Goal: Task Accomplishment & Management: Use online tool/utility

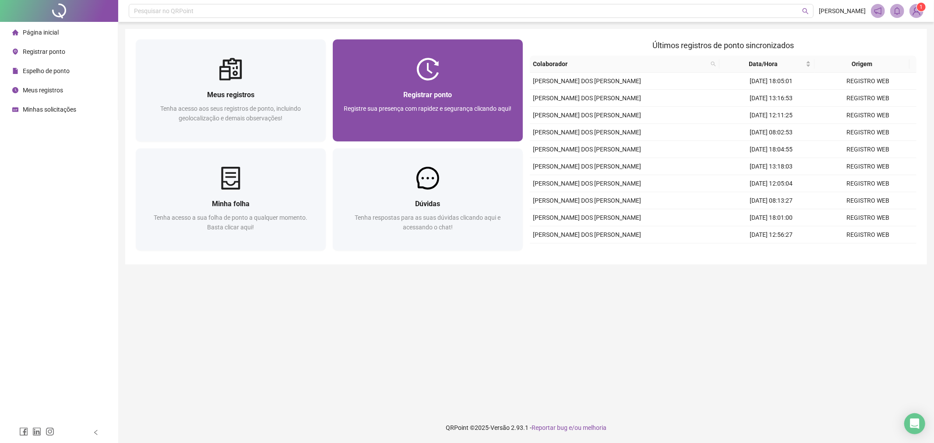
click at [421, 99] on span "Registrar ponto" at bounding box center [427, 95] width 49 height 8
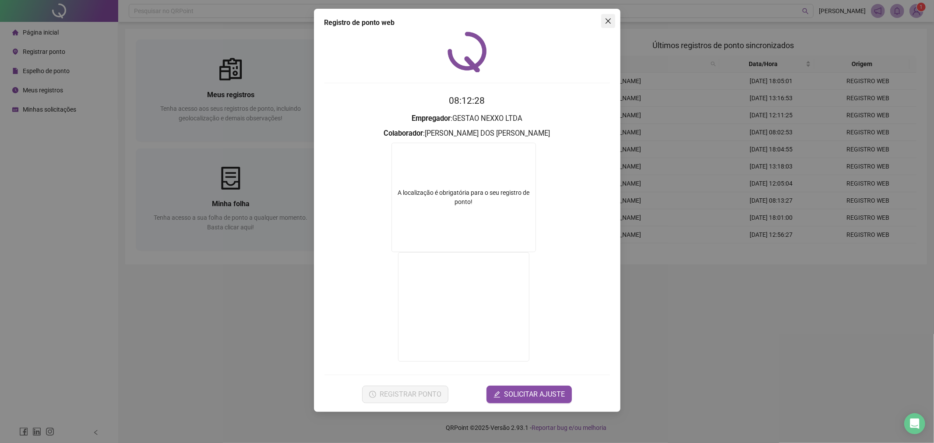
click at [608, 20] on icon "close" at bounding box center [608, 21] width 7 height 7
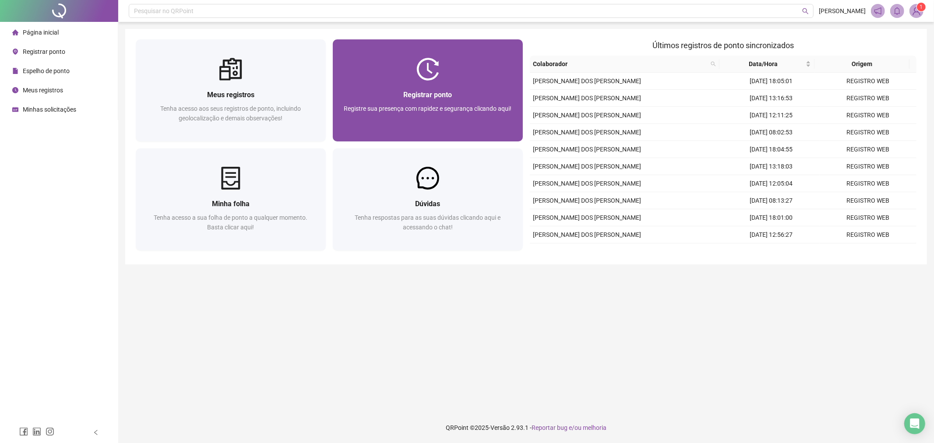
click at [443, 105] on span "Registre sua presença com rapidez e segurança clicando aqui!" at bounding box center [428, 108] width 168 height 7
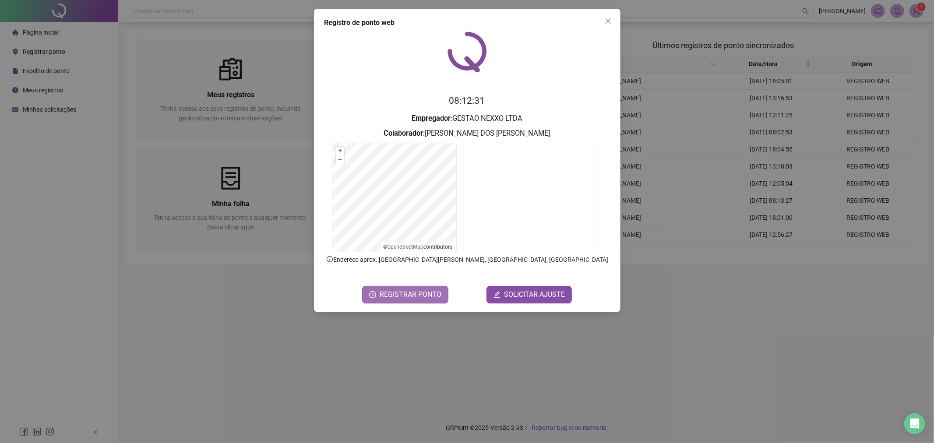
click at [407, 294] on span "REGISTRAR PONTO" at bounding box center [411, 295] width 62 height 11
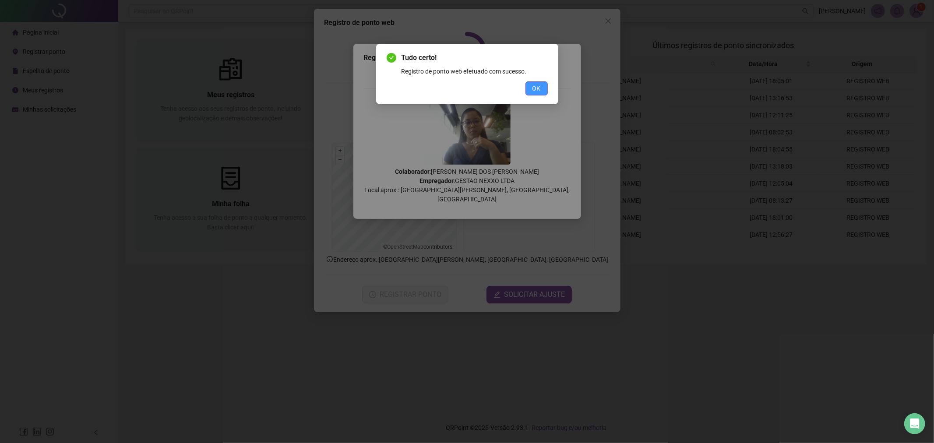
click at [539, 85] on span "OK" at bounding box center [537, 89] width 8 height 10
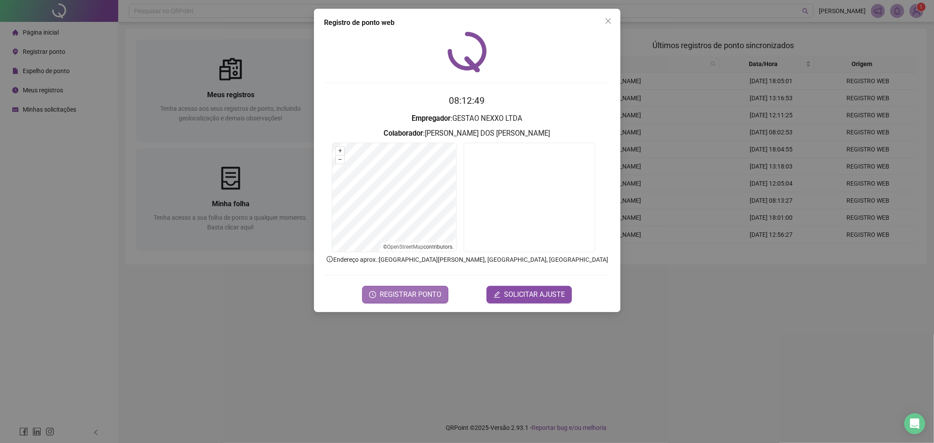
click at [425, 294] on span "REGISTRAR PONTO" at bounding box center [411, 295] width 62 height 11
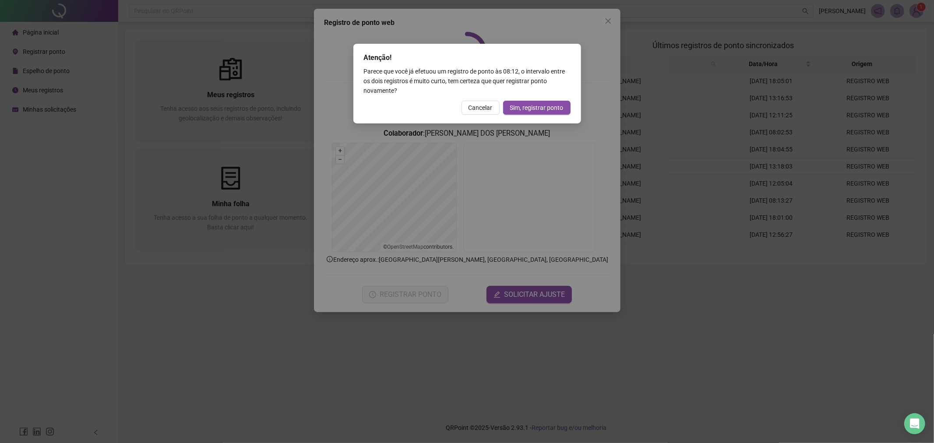
click at [608, 25] on div "Atenção! Parece que você já efetuou um registro de ponto às 08:12 , o intervalo…" at bounding box center [467, 221] width 934 height 443
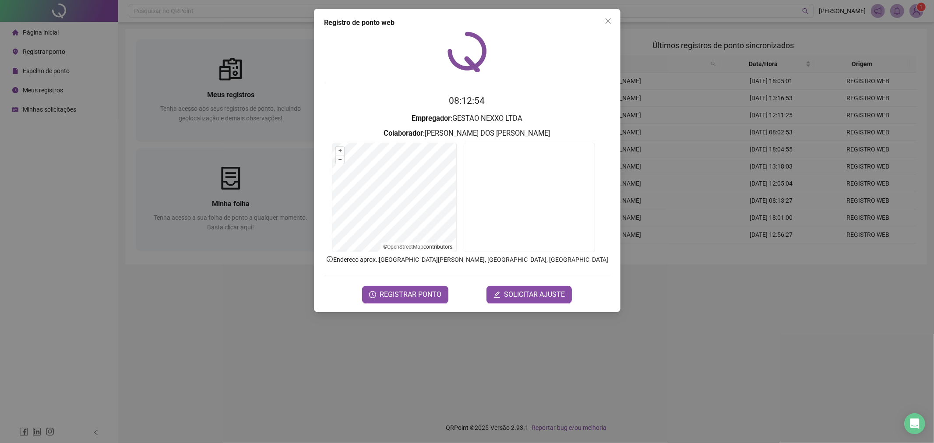
click at [615, 21] on div "Registro [PERSON_NAME] web 08:12:54 Empregador : GESTAO NEXXO LTDA Colaborador …" at bounding box center [467, 161] width 307 height 304
click at [613, 20] on span "Close" at bounding box center [608, 21] width 14 height 7
